Goal: Transaction & Acquisition: Purchase product/service

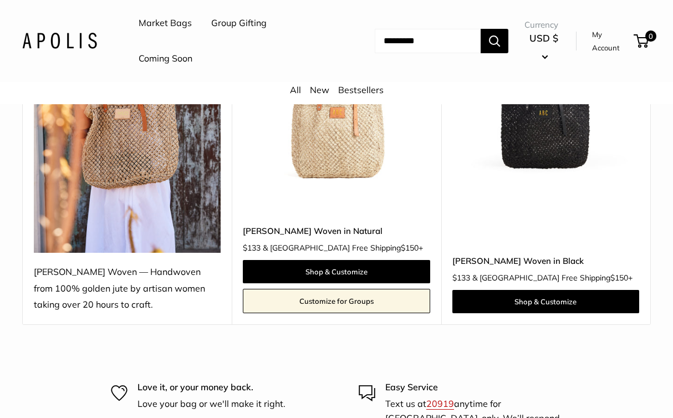
scroll to position [253, 0]
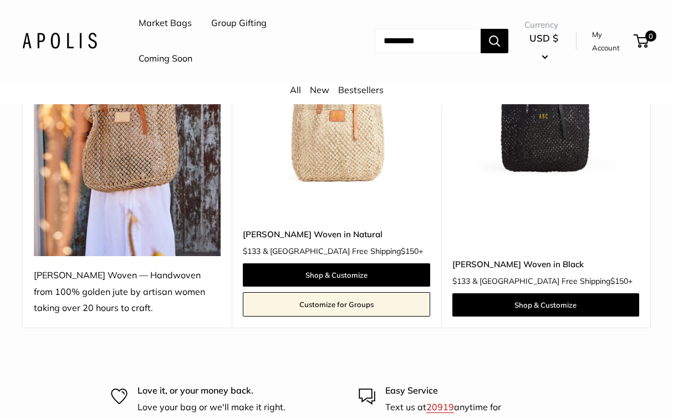
click at [0, 0] on img at bounding box center [0, 0] width 0 height 0
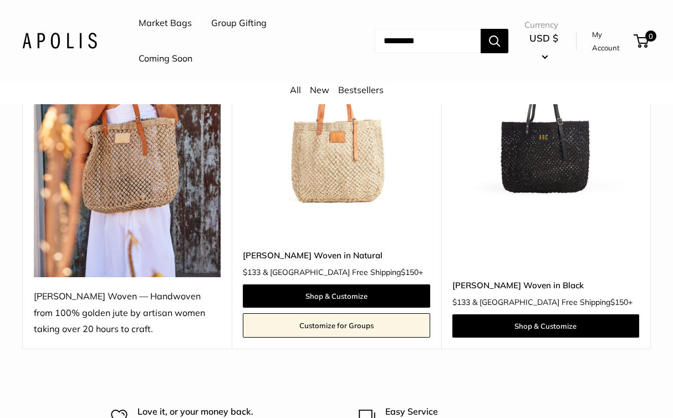
click at [0, 0] on img at bounding box center [0, 0] width 0 height 0
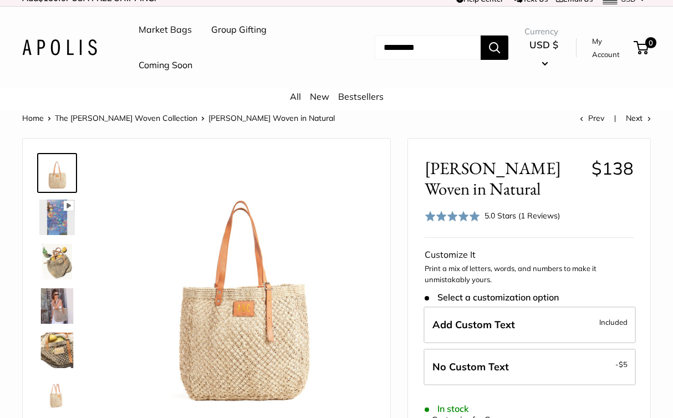
scroll to position [8, 0]
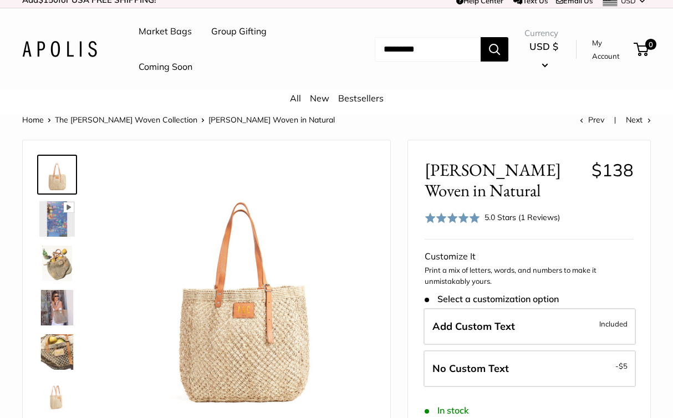
click at [46, 209] on img at bounding box center [56, 218] width 35 height 35
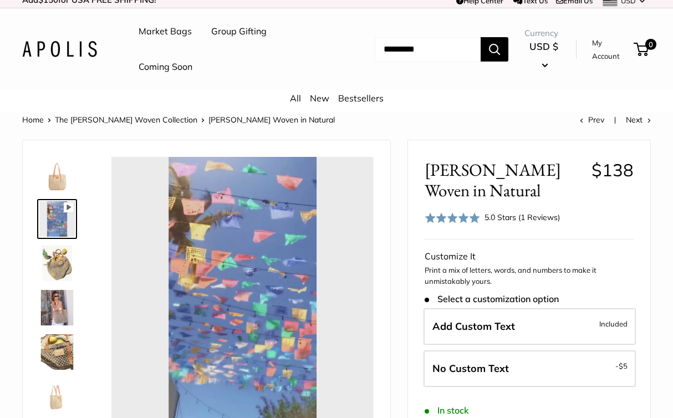
click at [62, 254] on img at bounding box center [56, 263] width 35 height 35
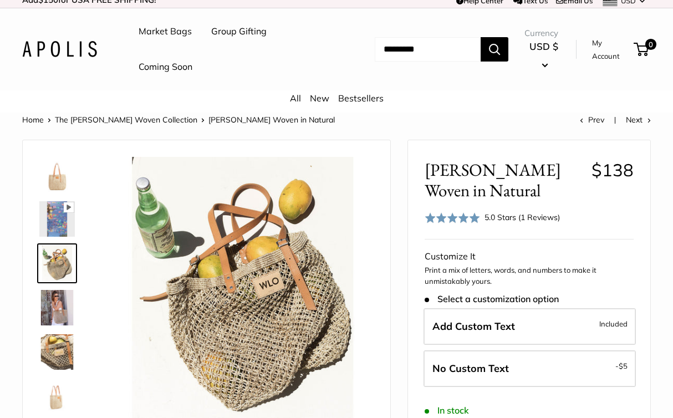
type input "*****"
click at [63, 305] on img at bounding box center [56, 307] width 35 height 35
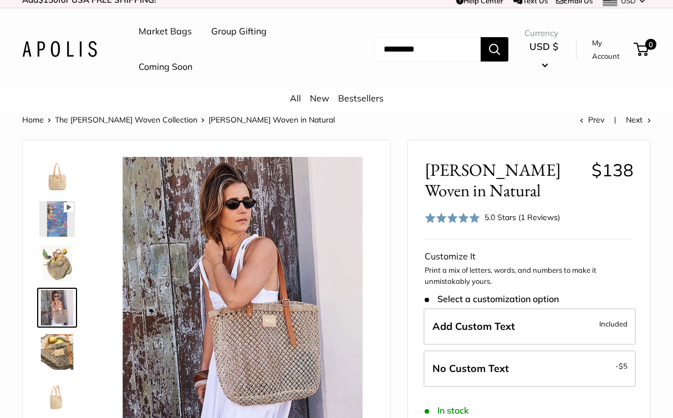
click at [65, 353] on img at bounding box center [56, 351] width 35 height 35
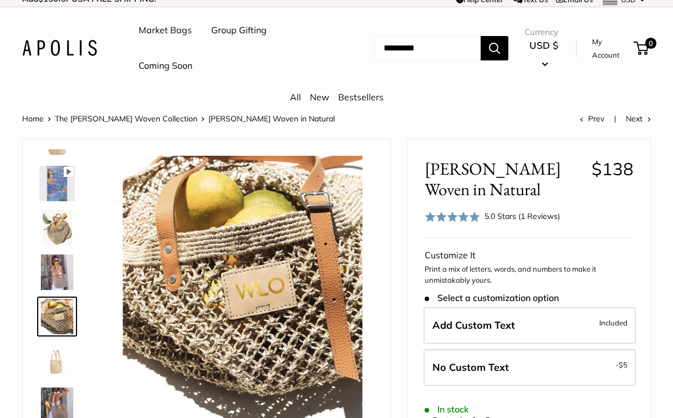
scroll to position [0, 0]
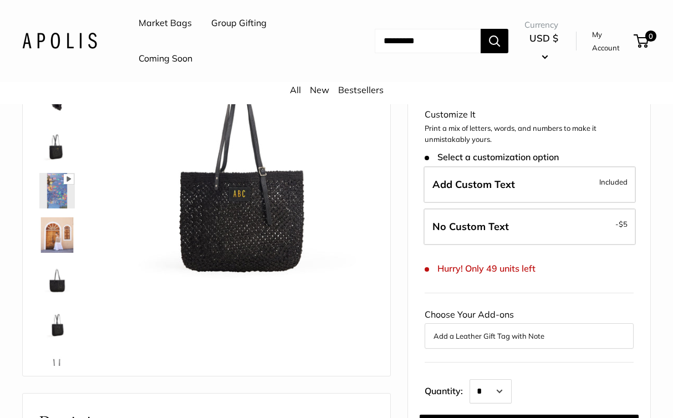
scroll to position [86, 0]
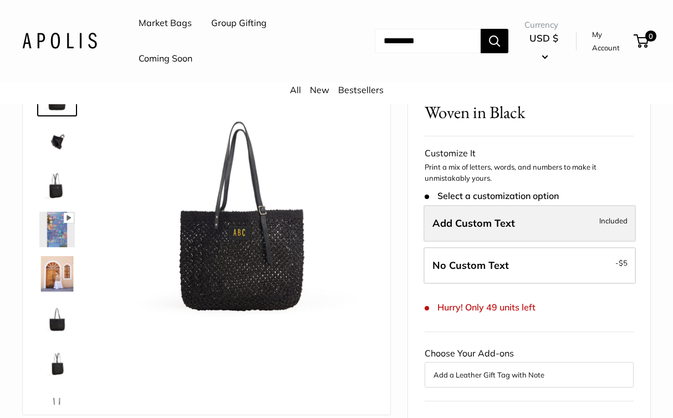
click at [524, 217] on label "Add Custom Text Included" at bounding box center [529, 223] width 212 height 37
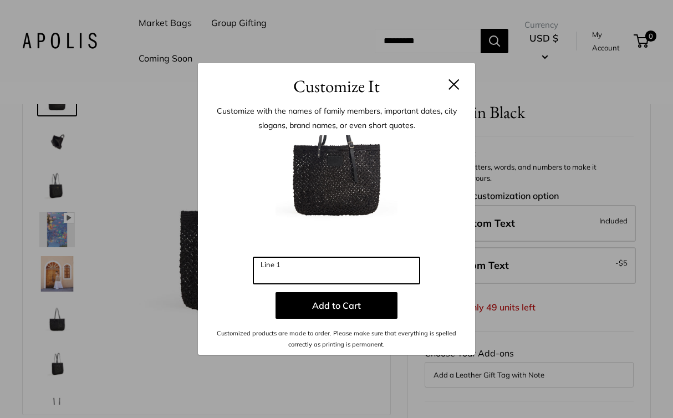
click at [298, 275] on input "Line 1" at bounding box center [336, 270] width 166 height 27
type input "*"
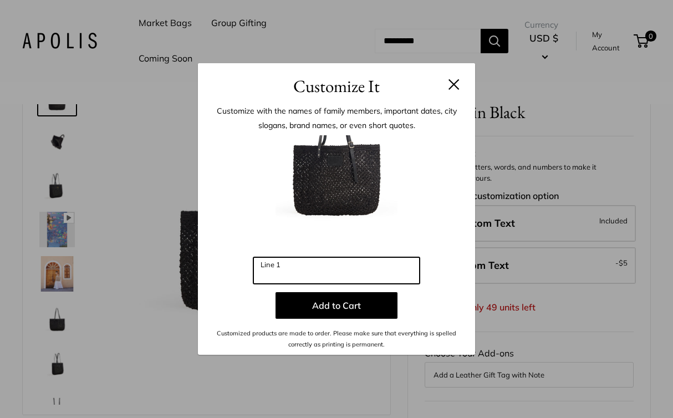
type input "*"
type input "***"
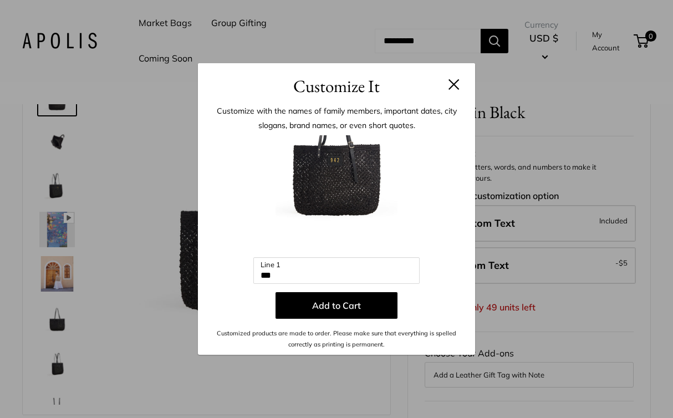
click at [453, 84] on button at bounding box center [453, 84] width 11 height 11
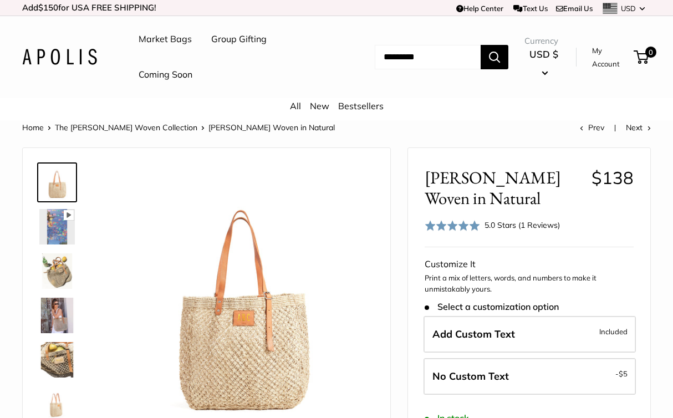
click at [71, 261] on img at bounding box center [56, 270] width 35 height 35
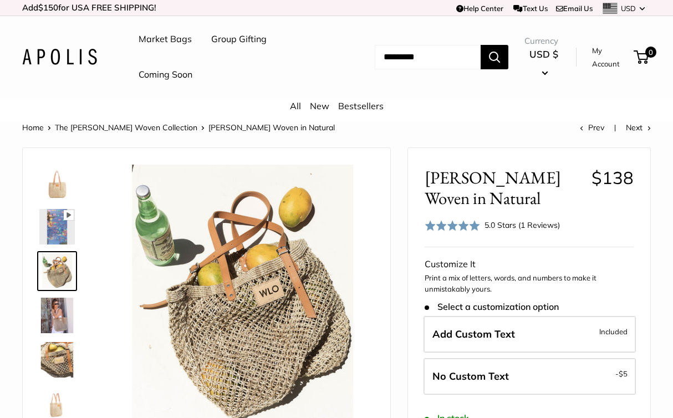
click at [63, 318] on img at bounding box center [56, 315] width 35 height 35
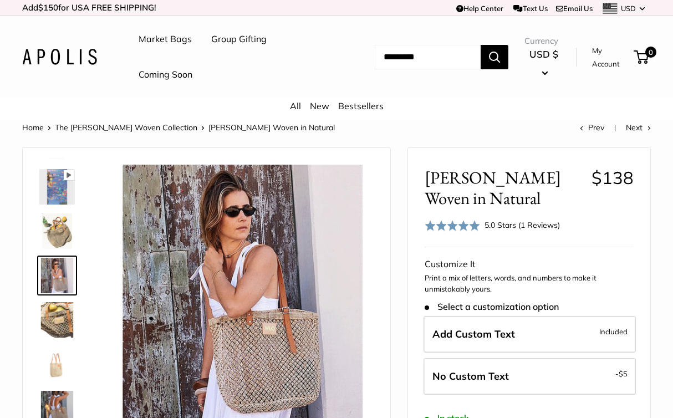
click at [63, 317] on img at bounding box center [56, 319] width 35 height 35
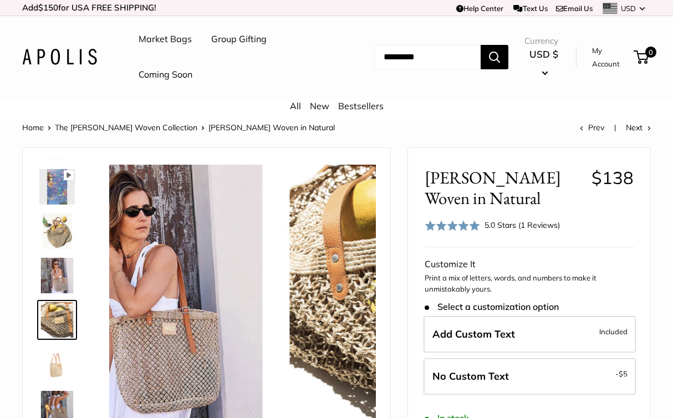
scroll to position [34, 0]
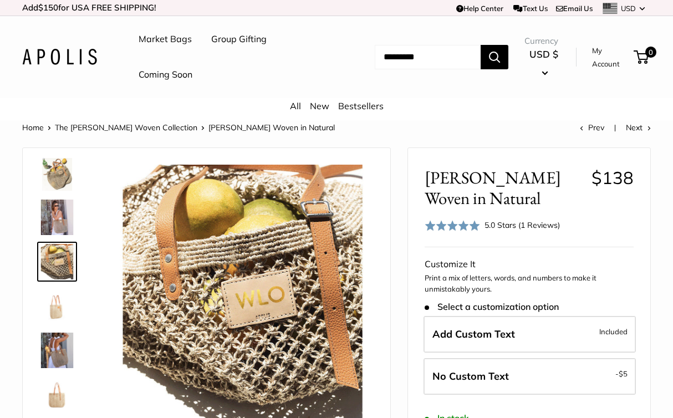
click at [64, 302] on img at bounding box center [56, 305] width 35 height 35
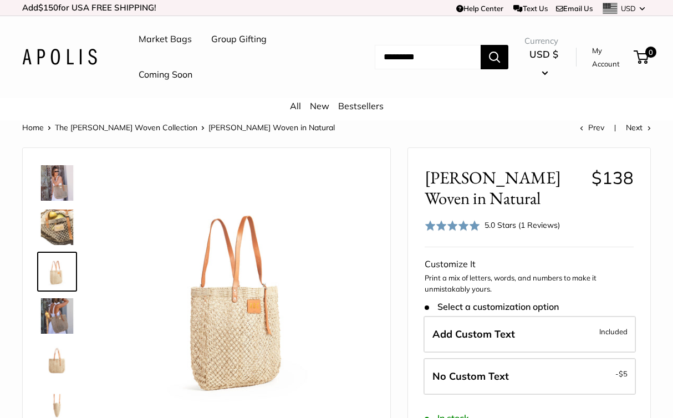
click at [57, 358] on img at bounding box center [56, 360] width 35 height 35
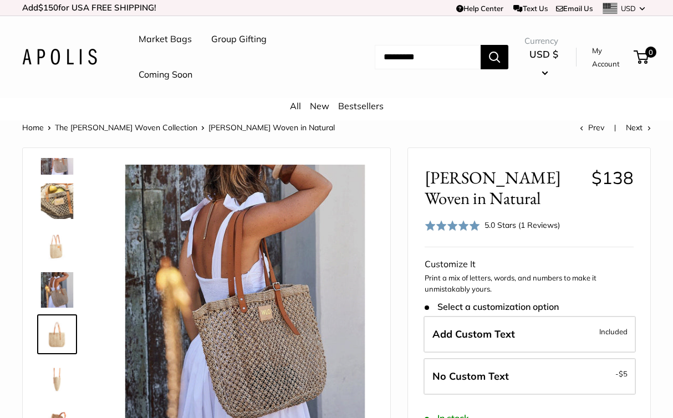
scroll to position [160, 0]
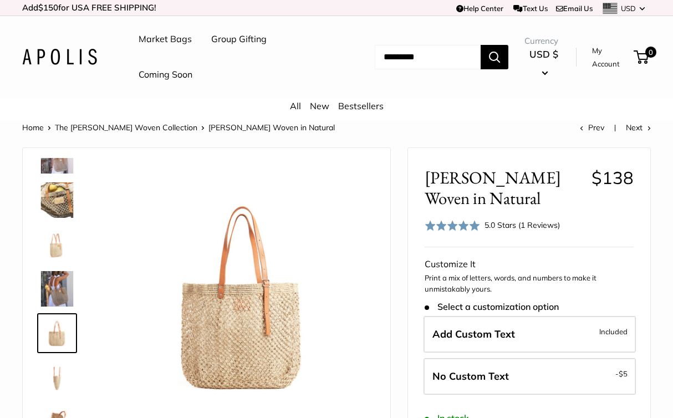
click at [59, 369] on img at bounding box center [56, 377] width 35 height 35
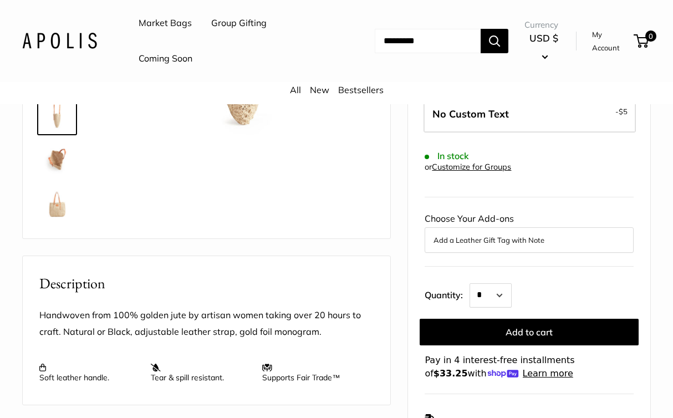
scroll to position [233, 0]
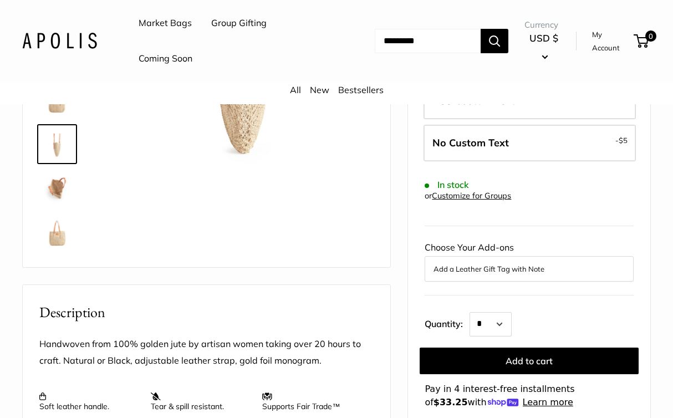
click at [65, 236] on img at bounding box center [56, 232] width 35 height 35
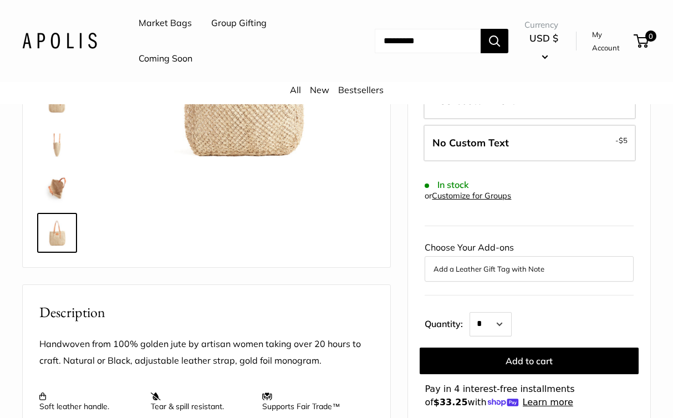
click at [59, 181] on img at bounding box center [56, 188] width 35 height 35
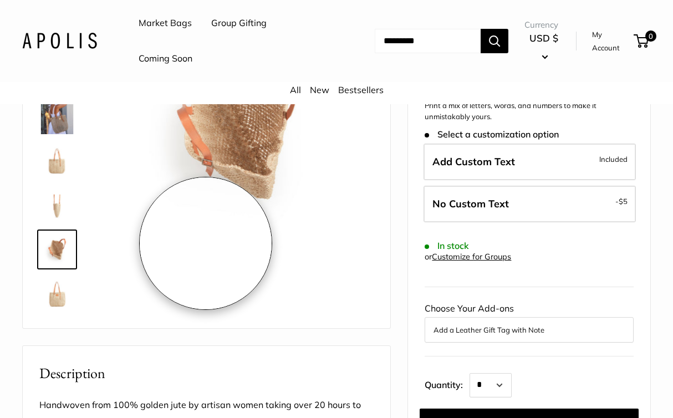
scroll to position [67, 0]
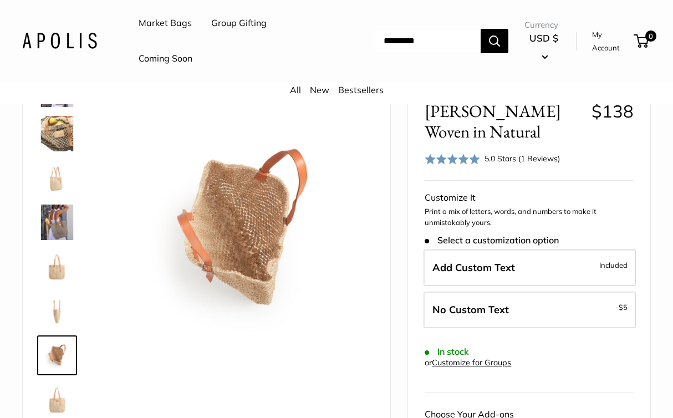
click at [57, 125] on img at bounding box center [56, 133] width 35 height 35
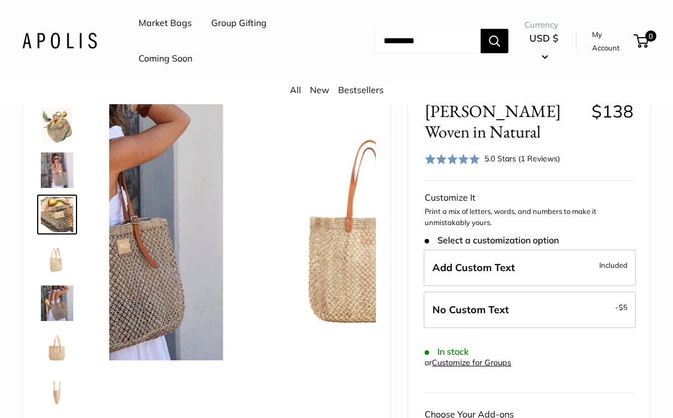
scroll to position [34, 0]
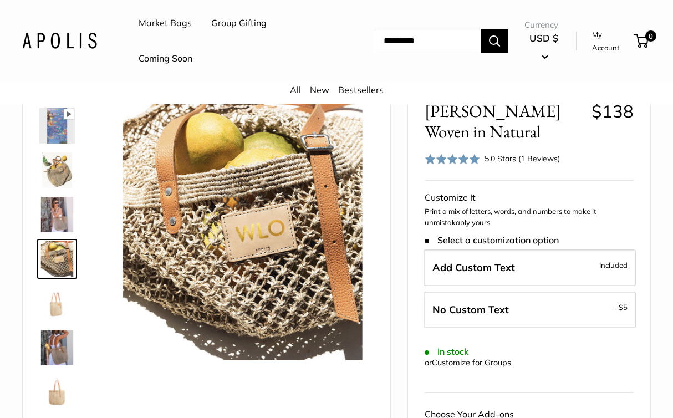
click at [540, 157] on div "5.0 Stars (1 Reviews)" at bounding box center [521, 158] width 75 height 12
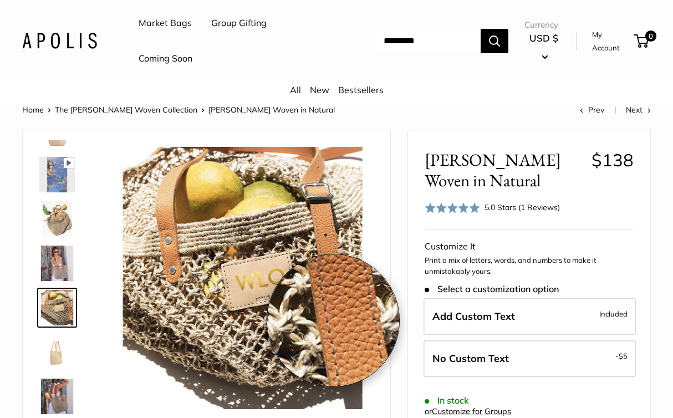
scroll to position [24, 0]
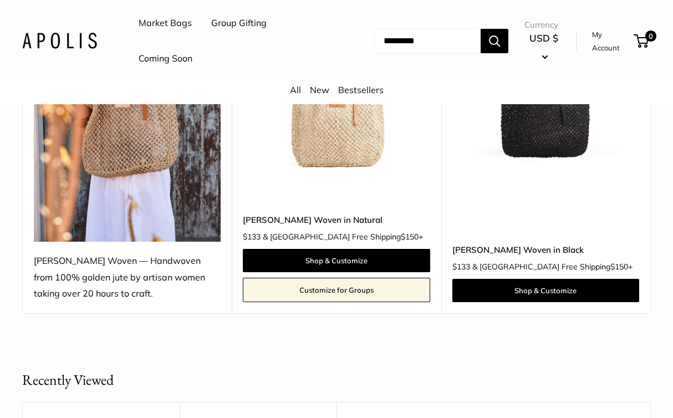
scroll to position [111, 0]
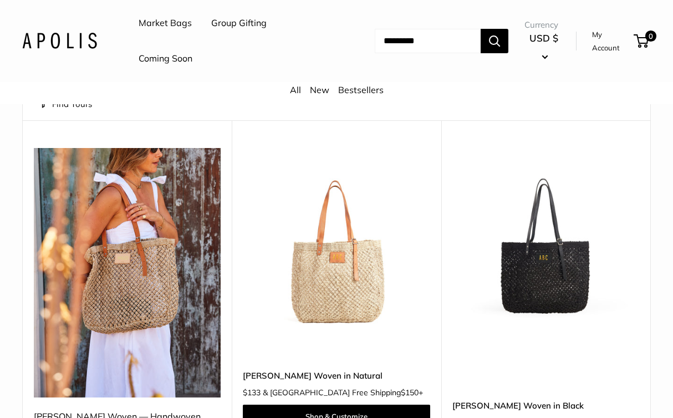
click at [123, 275] on img at bounding box center [127, 272] width 187 height 249
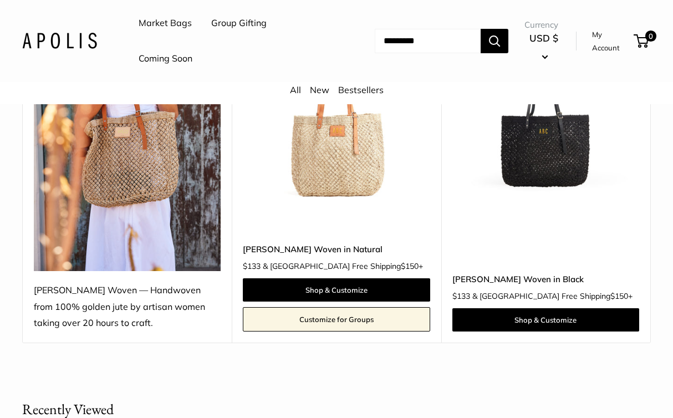
scroll to position [209, 0]
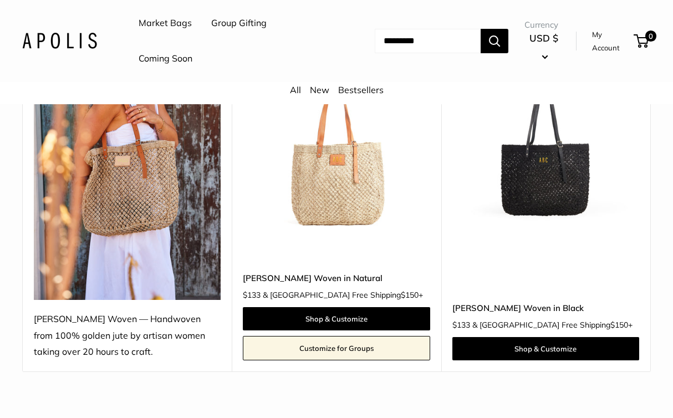
click at [112, 189] on img at bounding box center [127, 174] width 187 height 249
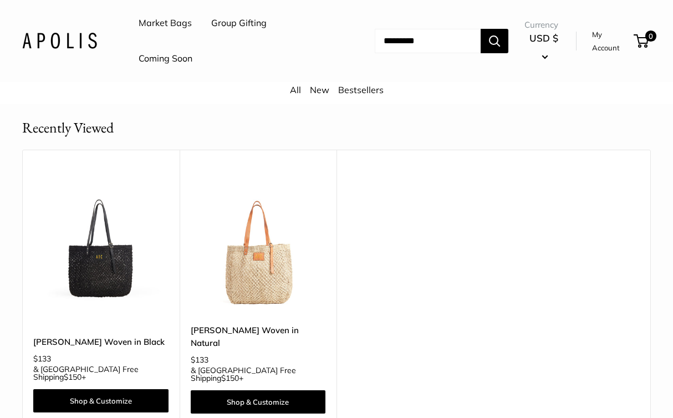
scroll to position [578, 0]
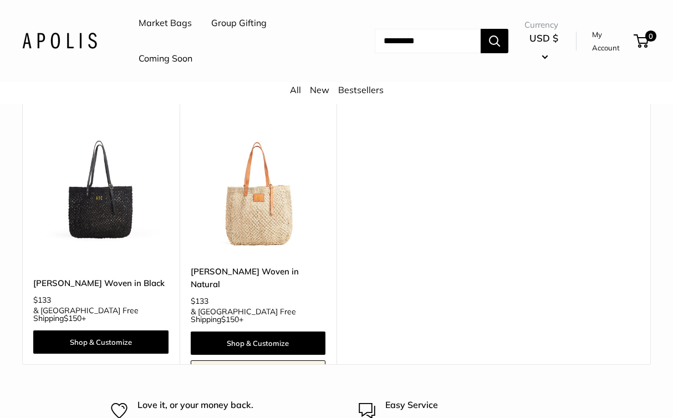
click at [0, 0] on img at bounding box center [0, 0] width 0 height 0
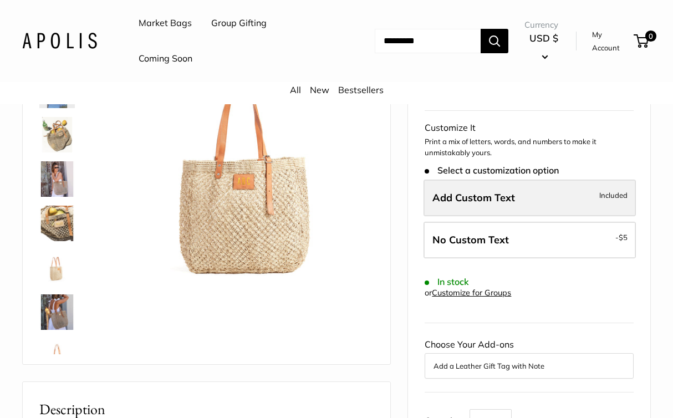
scroll to position [137, 0]
click at [506, 200] on span "Add Custom Text" at bounding box center [473, 197] width 83 height 13
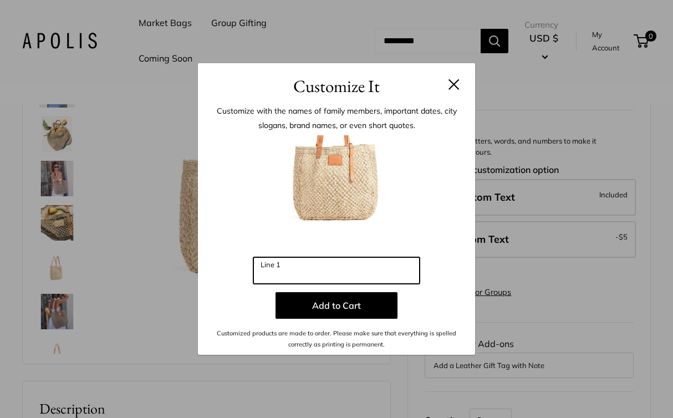
click at [321, 280] on input "Line 1" at bounding box center [336, 270] width 166 height 27
type input "*"
type input "***"
drag, startPoint x: 297, startPoint y: 268, endPoint x: 257, endPoint y: 268, distance: 39.4
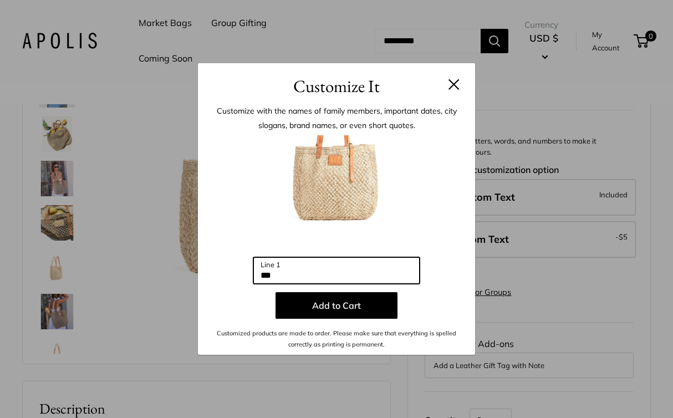
click at [249, 267] on div "Enter 3 letters *** Line 1 Add to Cart Customized products are made to order. P…" at bounding box center [337, 242] width 244 height 215
drag, startPoint x: 284, startPoint y: 279, endPoint x: 228, endPoint y: 271, distance: 56.1
click at [227, 271] on div "Enter 3 letters *** Line 1 Add to Cart Customized products are made to order. P…" at bounding box center [337, 242] width 244 height 215
drag, startPoint x: 283, startPoint y: 277, endPoint x: 256, endPoint y: 277, distance: 27.2
click at [256, 277] on input "***" at bounding box center [336, 270] width 166 height 27
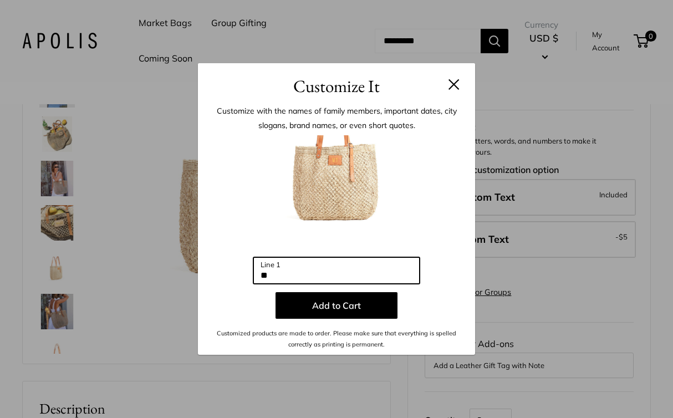
drag, startPoint x: 282, startPoint y: 272, endPoint x: 234, endPoint y: 272, distance: 47.1
click at [234, 272] on div "Enter 3 letters ** Line 1 Add to Cart Customized products are made to order. Pl…" at bounding box center [337, 242] width 244 height 215
drag, startPoint x: 283, startPoint y: 273, endPoint x: 247, endPoint y: 275, distance: 36.1
click at [247, 275] on div "Enter 3 letters *** Line 1 Add to Cart Customized products are made to order. P…" at bounding box center [337, 242] width 244 height 215
type input "***"
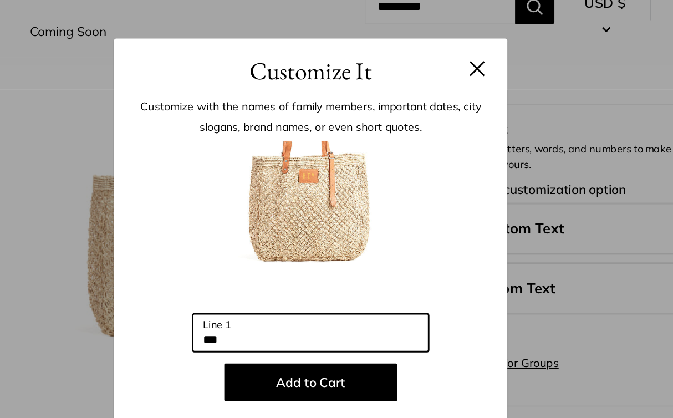
drag, startPoint x: 283, startPoint y: 272, endPoint x: 233, endPoint y: 272, distance: 49.9
click at [233, 272] on div "Enter 3 letters *** Line 1 Add to Cart Customized products are made to order. P…" at bounding box center [337, 242] width 244 height 215
type input "*"
type input "***"
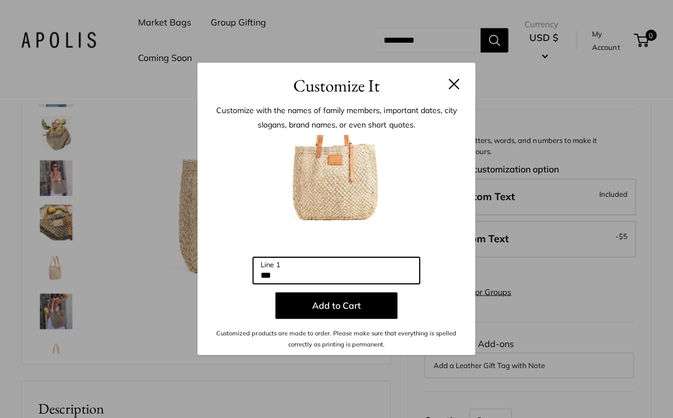
scroll to position [136, 0]
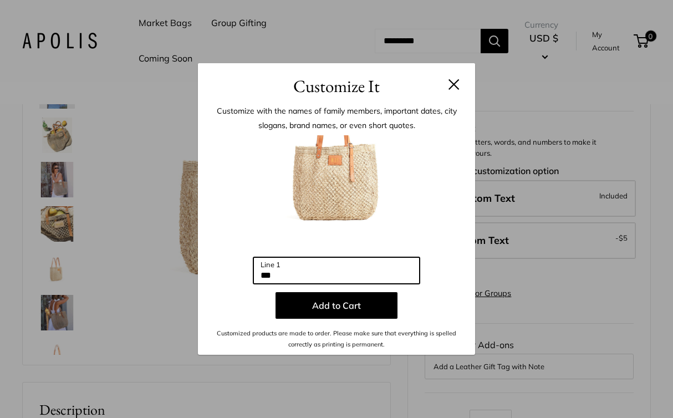
drag, startPoint x: 288, startPoint y: 275, endPoint x: 256, endPoint y: 275, distance: 32.1
click at [256, 275] on input "***" at bounding box center [336, 270] width 166 height 27
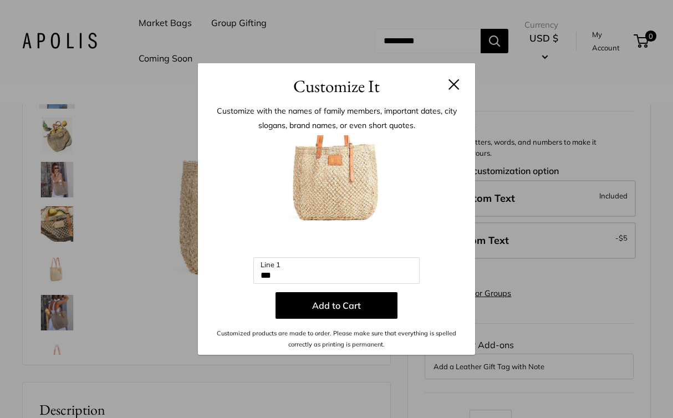
click at [348, 159] on img at bounding box center [336, 196] width 122 height 122
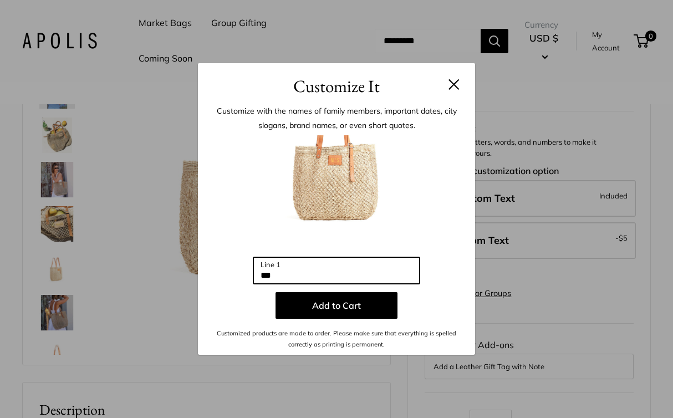
click at [284, 274] on input "***" at bounding box center [336, 270] width 166 height 27
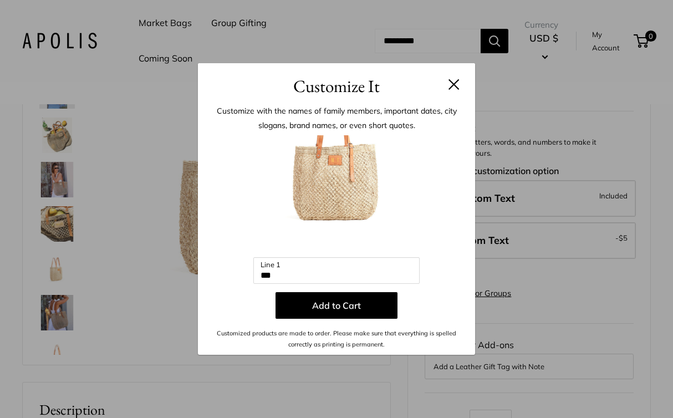
click at [339, 165] on img at bounding box center [336, 196] width 122 height 122
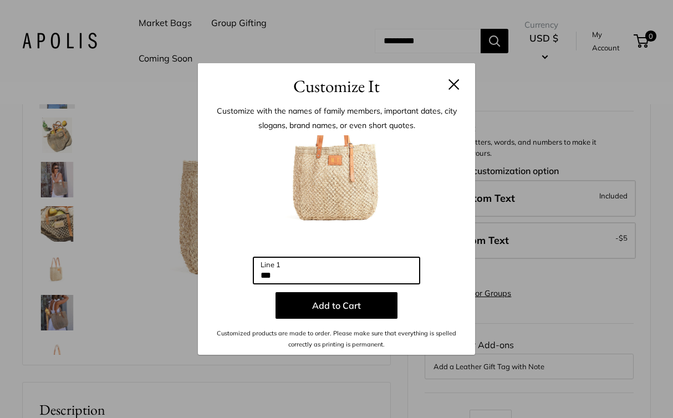
drag, startPoint x: 293, startPoint y: 282, endPoint x: 229, endPoint y: 281, distance: 63.7
click at [229, 281] on div "Enter 3 letters *** Line 1 Add to Cart Customized products are made to order. P…" at bounding box center [337, 242] width 244 height 215
type input "*"
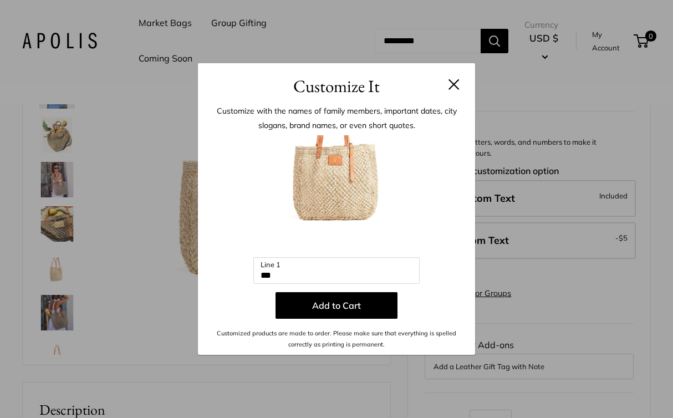
click at [338, 177] on img at bounding box center [336, 196] width 122 height 122
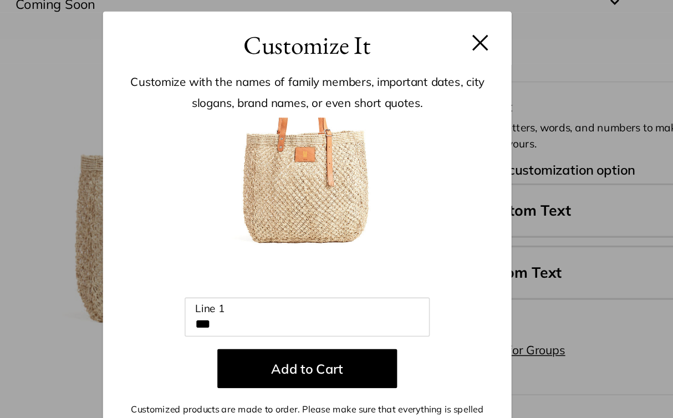
click at [455, 85] on button at bounding box center [453, 84] width 11 height 11
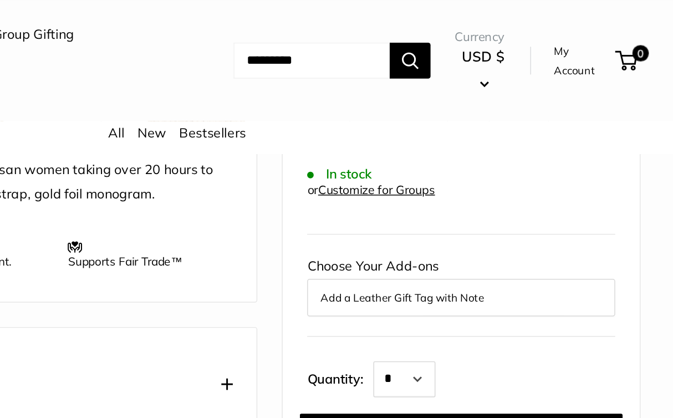
scroll to position [434, 0]
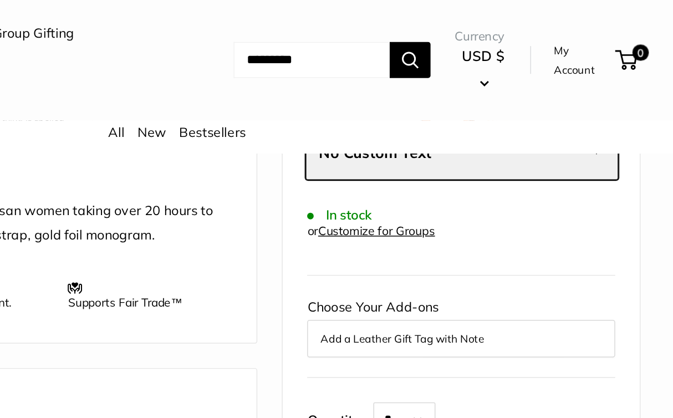
click at [507, 223] on button "Add a Leather Gift Tag with Note" at bounding box center [528, 229] width 191 height 13
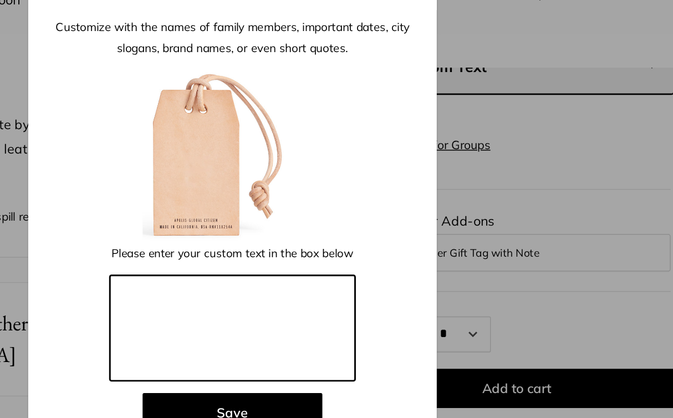
click at [317, 268] on textarea at bounding box center [336, 282] width 166 height 72
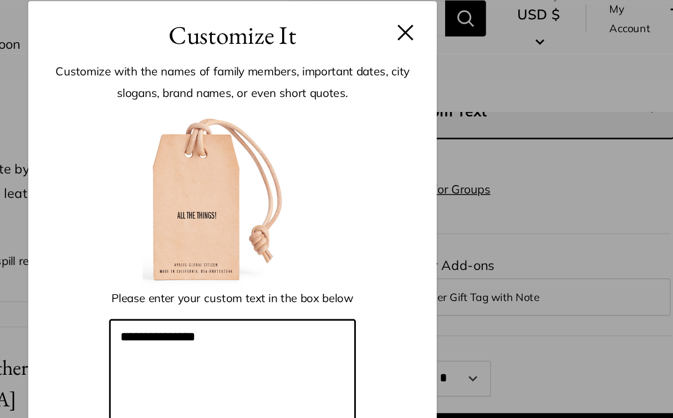
type textarea "**********"
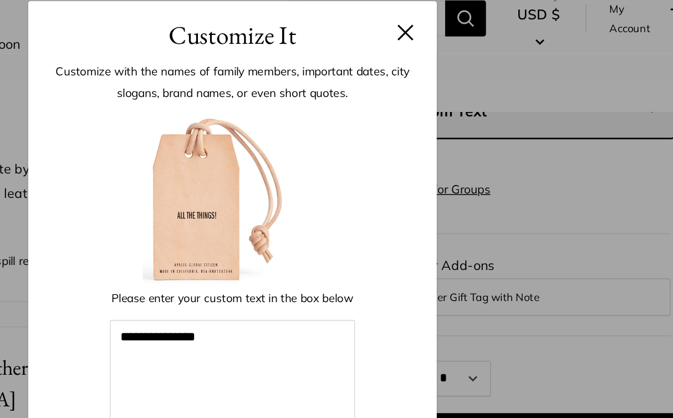
click at [453, 50] on button at bounding box center [453, 50] width 11 height 11
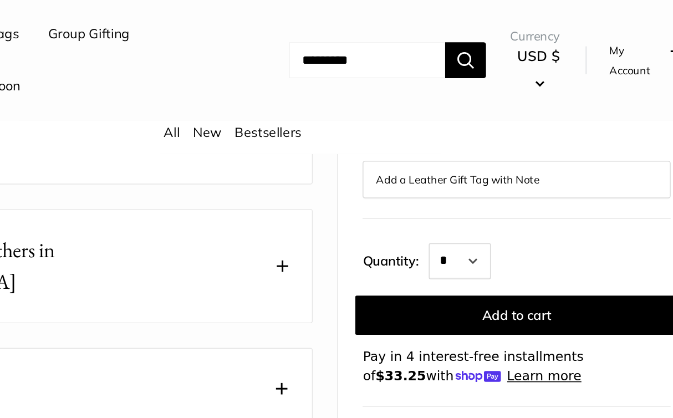
scroll to position [534, 0]
